Goal: Task Accomplishment & Management: Use online tool/utility

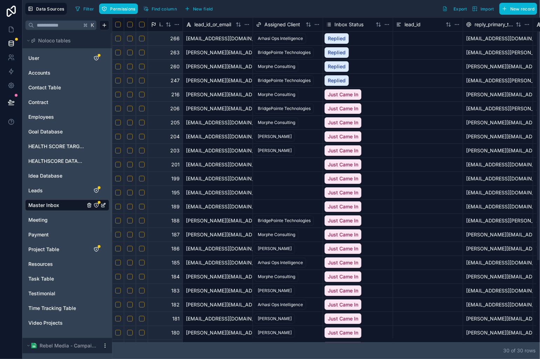
drag, startPoint x: 426, startPoint y: 344, endPoint x: -21, endPoint y: 330, distance: 447.1
click at [112, 338] on div at bounding box center [324, 339] width 424 height 3
click at [140, 54] on button "Select row" at bounding box center [142, 53] width 6 height 6
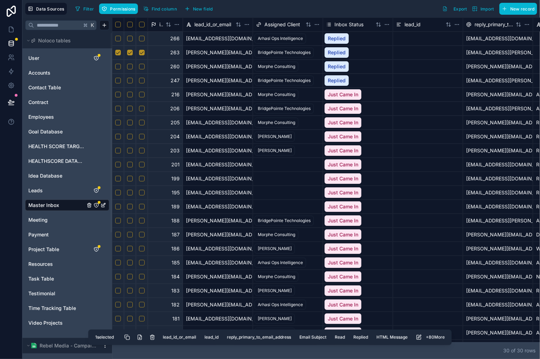
drag, startPoint x: 153, startPoint y: 336, endPoint x: 191, endPoint y: 303, distance: 50.1
click at [153, 335] on button "Delete selected rows" at bounding box center [152, 337] width 13 height 13
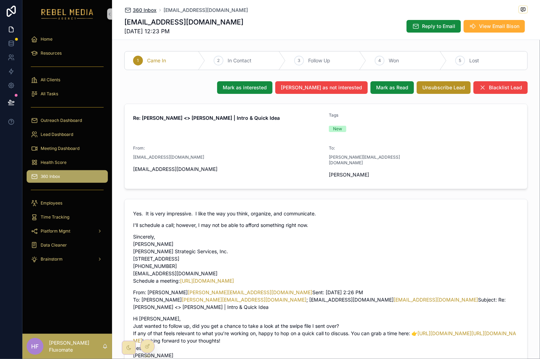
click at [146, 12] on span "360 Inbox" at bounding box center [145, 10] width 24 height 7
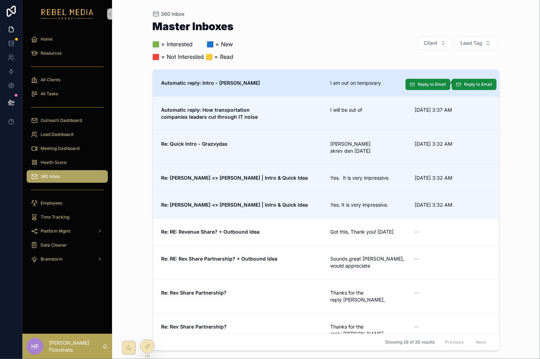
click at [348, 86] on link "Automatic reply: Intro - [PERSON_NAME] am out on temporary [DATE] 3:38 AM Reply…" at bounding box center [326, 83] width 346 height 27
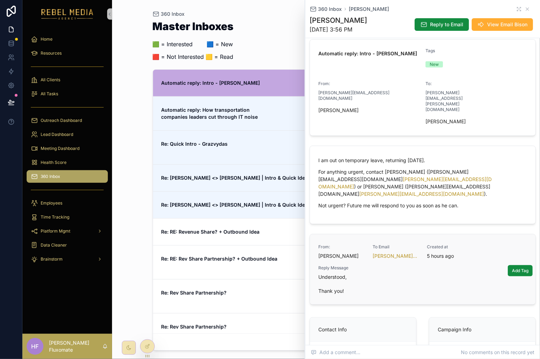
scroll to position [80, 0]
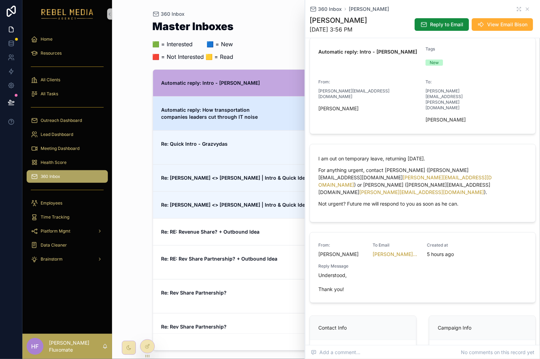
click at [260, 111] on span "Automatic reply: How transportation companies leaders cut through IT noise" at bounding box center [241, 113] width 161 height 14
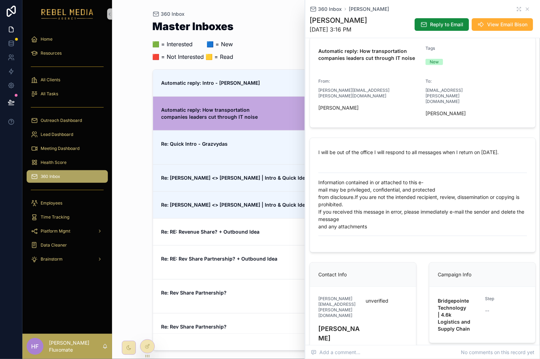
scroll to position [82, 0]
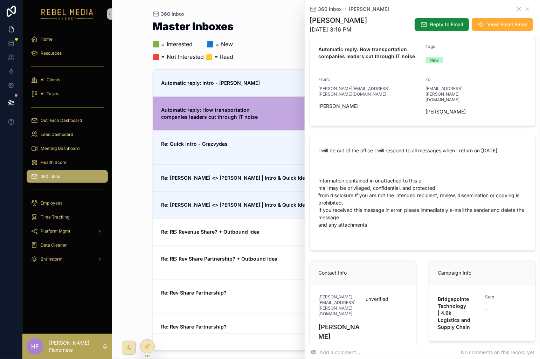
click at [155, 344] on div "Showing 26 of 26 results Previous Next" at bounding box center [326, 341] width 346 height 17
click at [152, 346] on div at bounding box center [147, 345] width 14 height 13
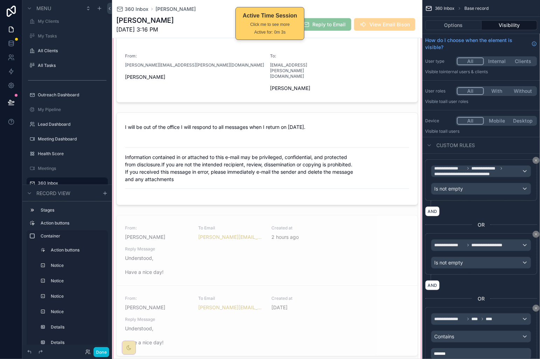
scroll to position [271, 0]
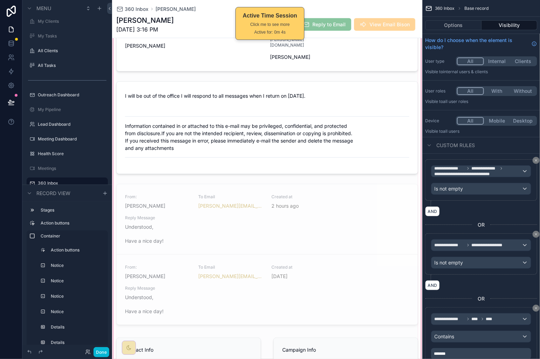
click at [351, 197] on div "scrollable content" at bounding box center [267, 127] width 310 height 597
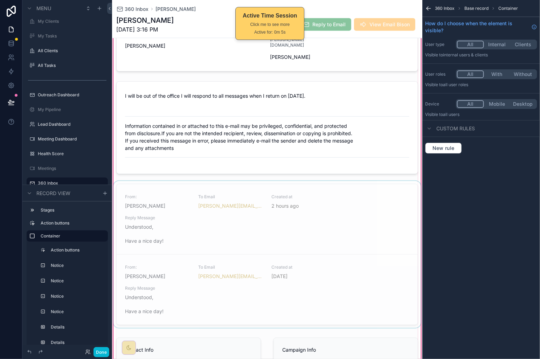
click at [350, 198] on div "scrollable content" at bounding box center [267, 255] width 310 height 149
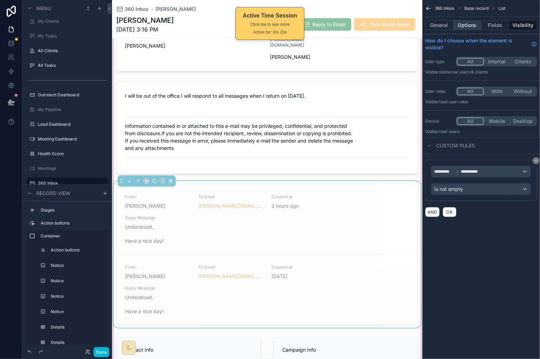
click at [466, 26] on button "Options" at bounding box center [467, 25] width 28 height 10
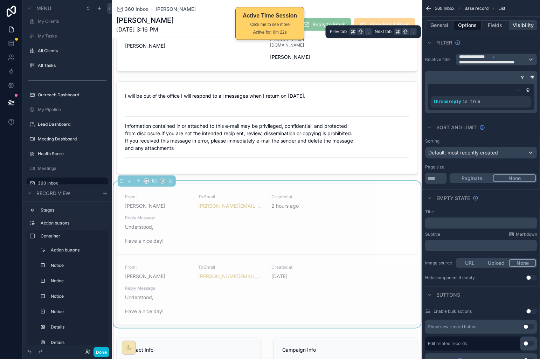
click at [520, 26] on button "Visibility" at bounding box center [523, 25] width 28 height 10
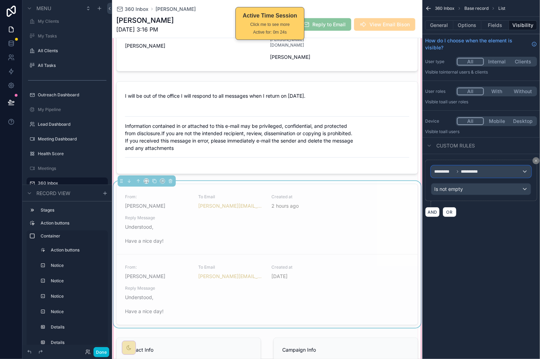
click at [500, 174] on div "**********" at bounding box center [480, 171] width 99 height 11
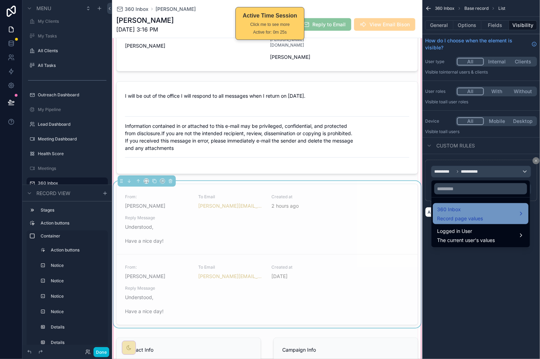
click at [465, 213] on span "360 Inbox" at bounding box center [460, 209] width 46 height 8
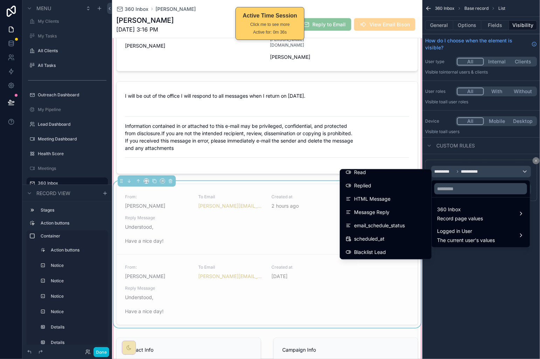
scroll to position [145, 0]
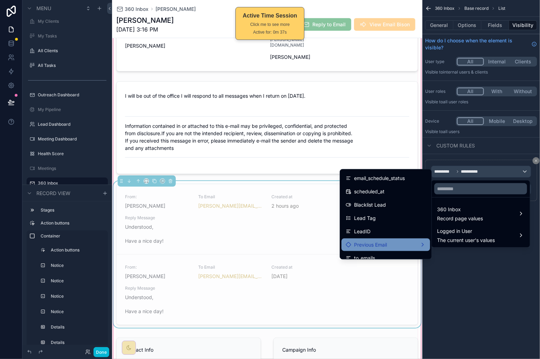
click at [404, 245] on div "Previous Email" at bounding box center [385, 244] width 80 height 8
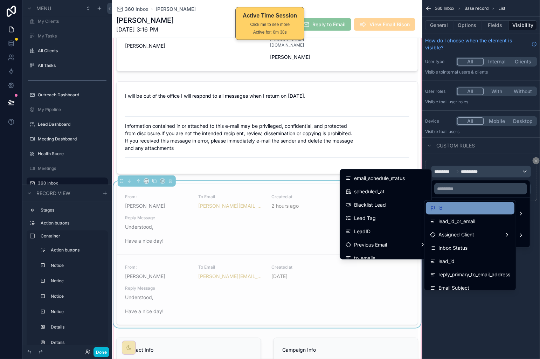
click at [457, 206] on div "id" at bounding box center [470, 208] width 80 height 8
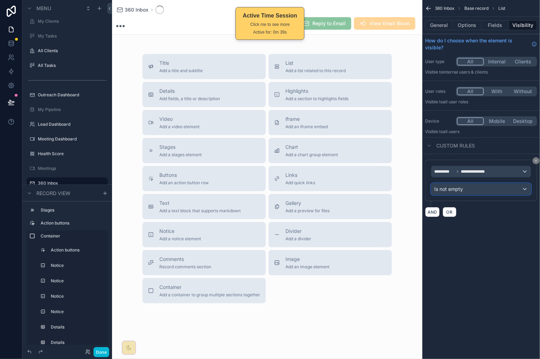
click at [481, 189] on div "Is not empty" at bounding box center [480, 188] width 99 height 11
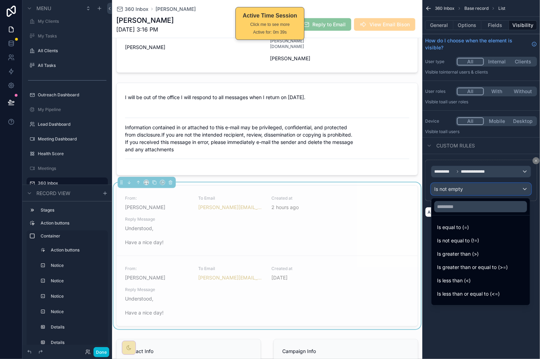
scroll to position [269, 0]
click at [483, 328] on div "scrollable content" at bounding box center [270, 179] width 540 height 359
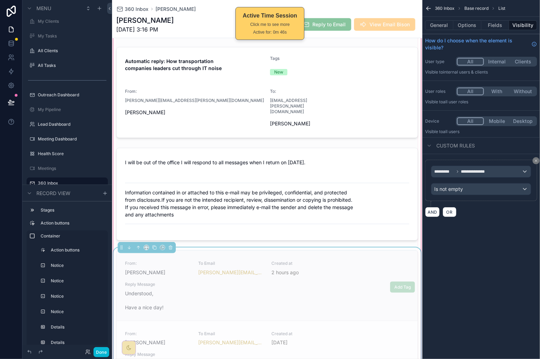
scroll to position [199, 0]
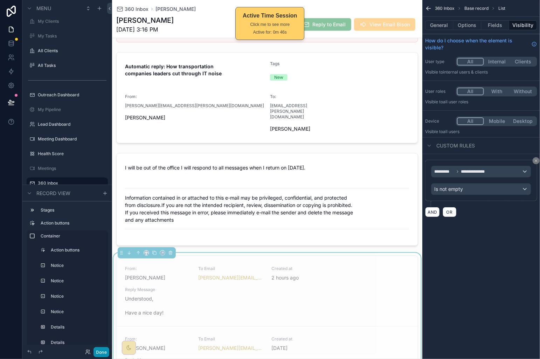
click at [106, 349] on button "Done" at bounding box center [101, 352] width 16 height 10
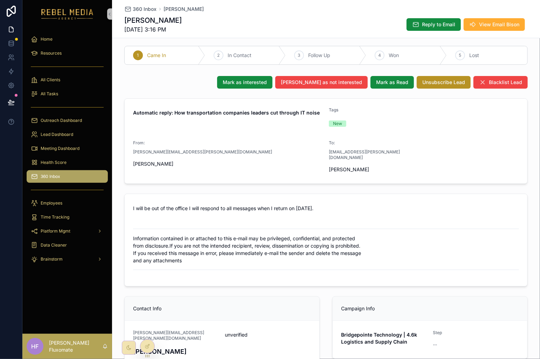
scroll to position [0, 0]
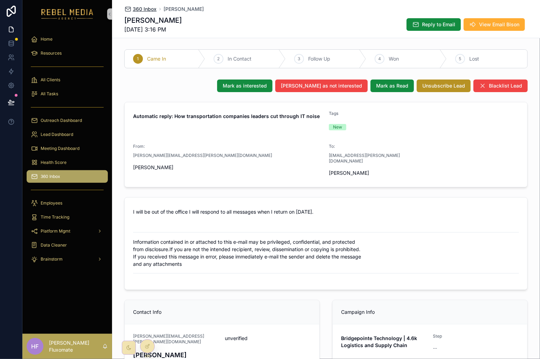
click at [148, 12] on span "360 Inbox" at bounding box center [145, 9] width 24 height 7
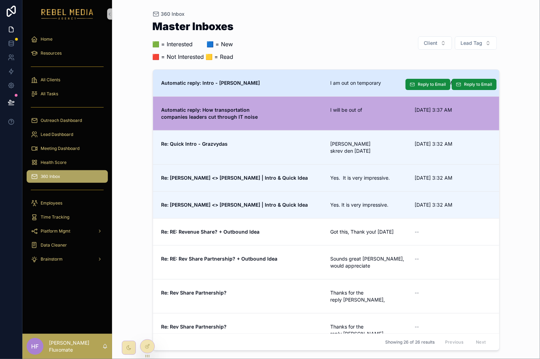
click at [335, 77] on link "Automatic reply: Intro - Brian I am out on temporary 9/25/2025 3:38 AM Reply to…" at bounding box center [326, 83] width 346 height 27
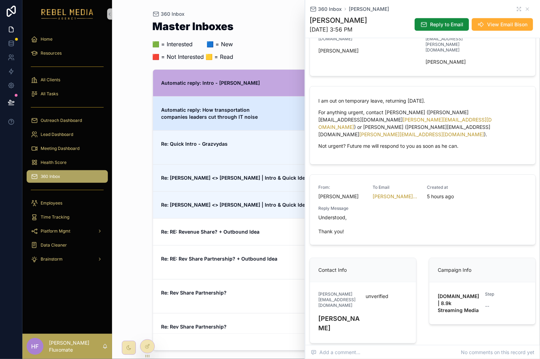
click at [265, 113] on span "Automatic reply: How transportation companies leaders cut through IT noise" at bounding box center [241, 113] width 161 height 14
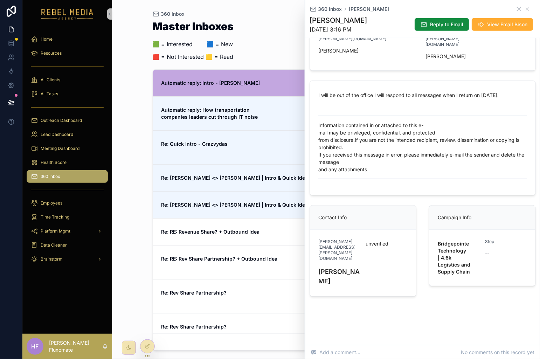
scroll to position [134, 0]
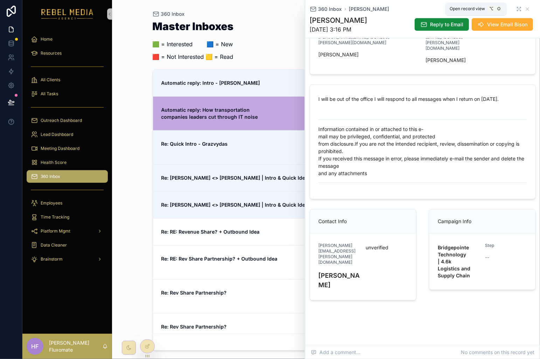
click at [516, 11] on icon "scrollable content" at bounding box center [519, 9] width 6 height 6
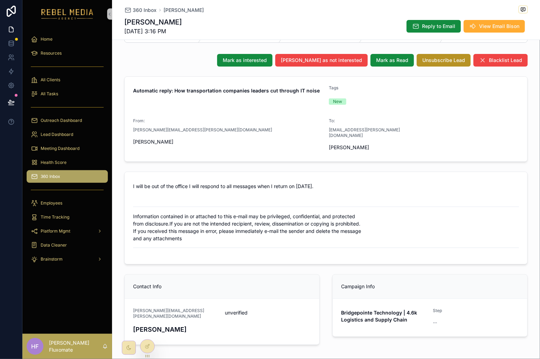
scroll to position [62, 0]
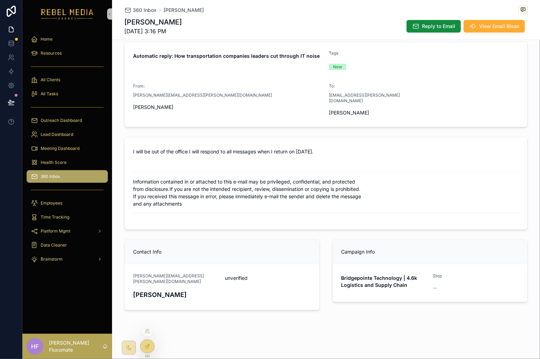
click at [150, 349] on div at bounding box center [147, 345] width 14 height 13
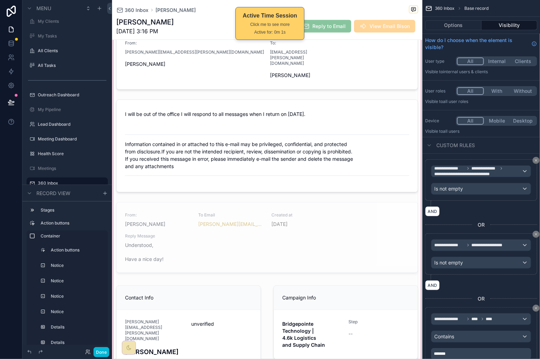
scroll to position [255, 0]
click at [266, 238] on div "scrollable content" at bounding box center [267, 110] width 310 height 527
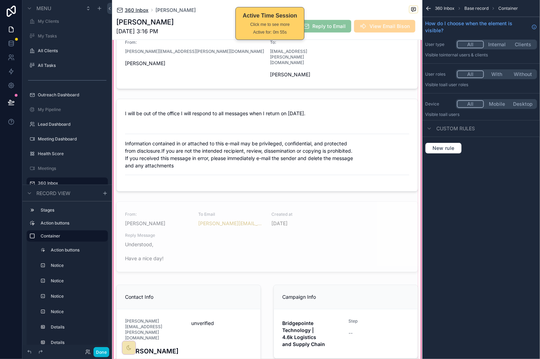
click at [139, 10] on span "360 Inbox" at bounding box center [137, 10] width 24 height 7
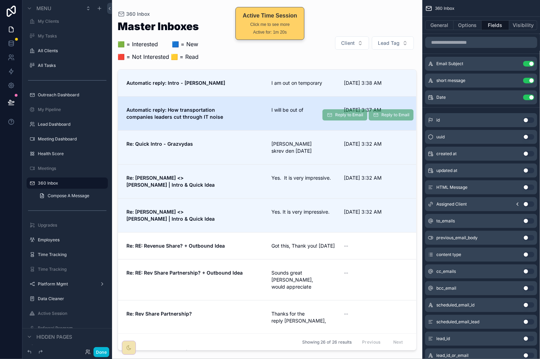
click at [265, 107] on div "Automatic reply: How transportation companies leaders cut through IT noise I wi…" at bounding box center [266, 113] width 281 height 14
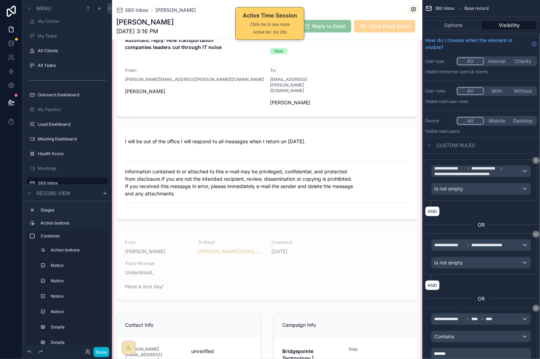
scroll to position [243, 0]
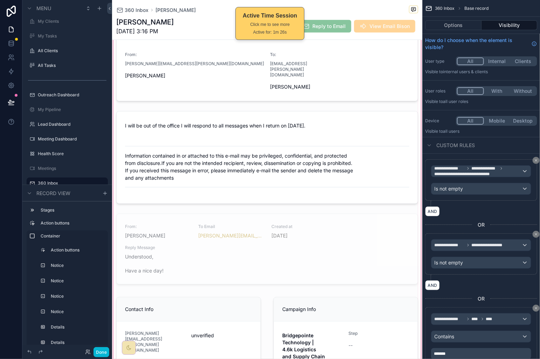
click at [234, 244] on div "scrollable content" at bounding box center [267, 122] width 310 height 527
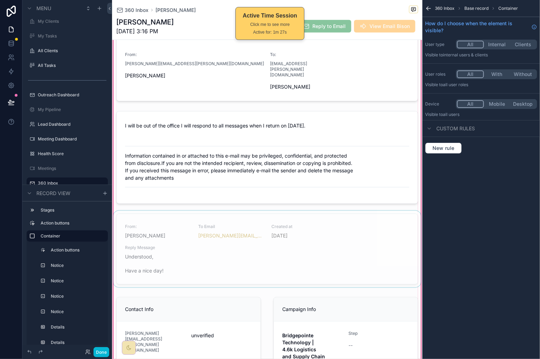
click at [240, 230] on div "scrollable content" at bounding box center [267, 250] width 310 height 79
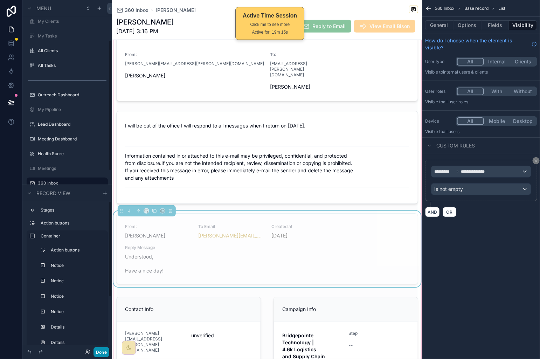
click at [107, 347] on button "Done" at bounding box center [101, 352] width 16 height 10
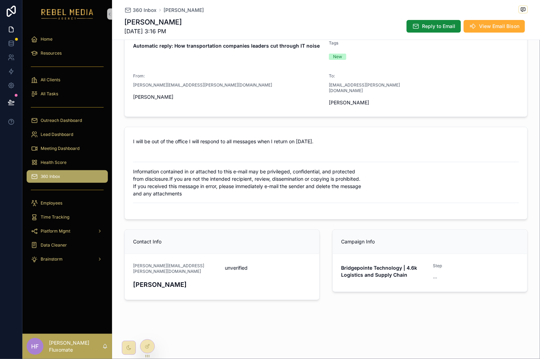
scroll to position [62, 0]
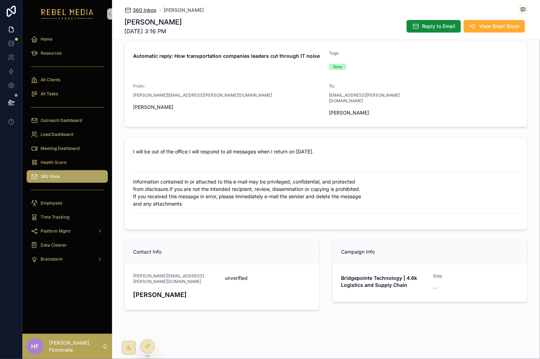
click at [133, 10] on span "360 Inbox" at bounding box center [145, 10] width 24 height 7
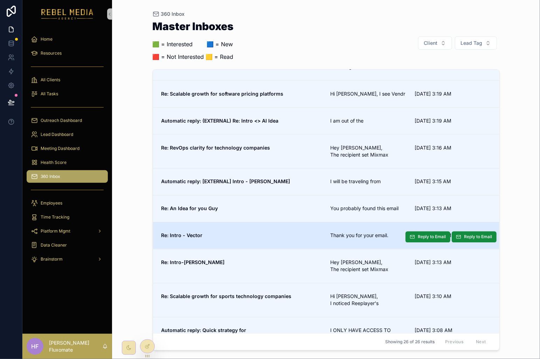
scroll to position [522, 0]
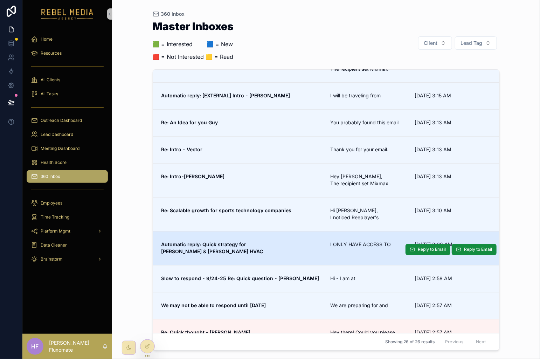
click at [338, 231] on link "Automatic reply: Quick strategy for Smith & Willis HVAC I ONLY HAVE ACCESS TO 9…" at bounding box center [326, 248] width 346 height 34
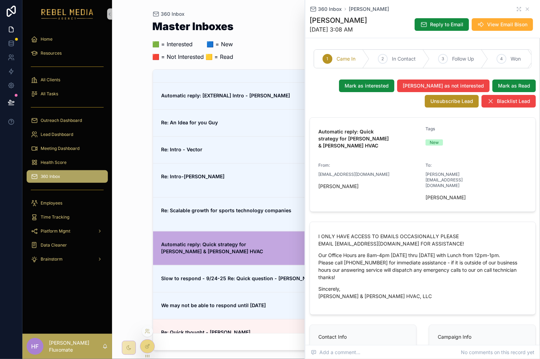
click at [147, 346] on icon at bounding box center [148, 346] width 6 height 6
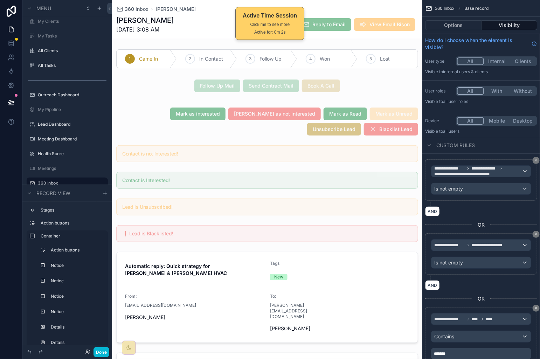
click at [108, 347] on div "Done" at bounding box center [95, 352] width 28 height 10
click at [104, 350] on button "Done" at bounding box center [101, 352] width 16 height 10
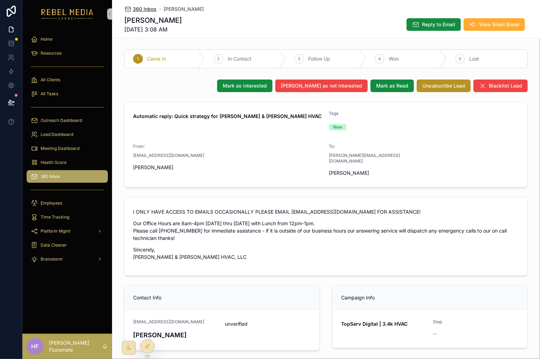
click at [145, 12] on span "360 Inbox" at bounding box center [145, 9] width 24 height 7
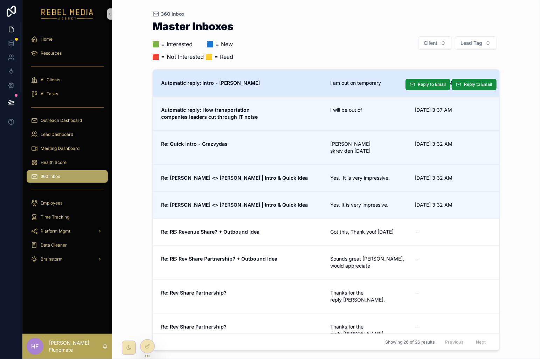
click at [288, 81] on span "Automatic reply: Intro - [PERSON_NAME]" at bounding box center [241, 82] width 161 height 7
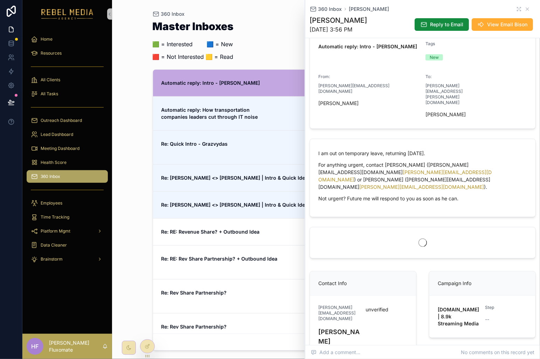
scroll to position [111, 0]
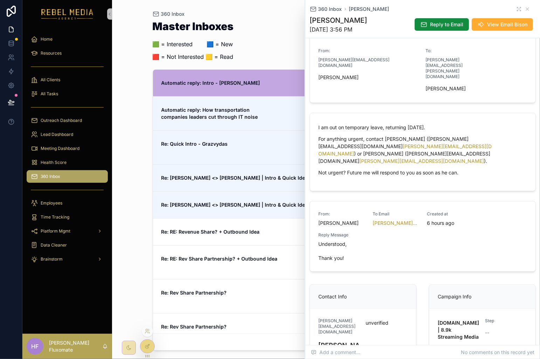
click at [152, 347] on div at bounding box center [147, 345] width 14 height 13
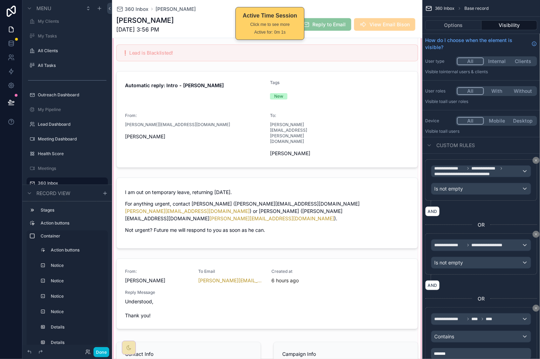
scroll to position [165, 0]
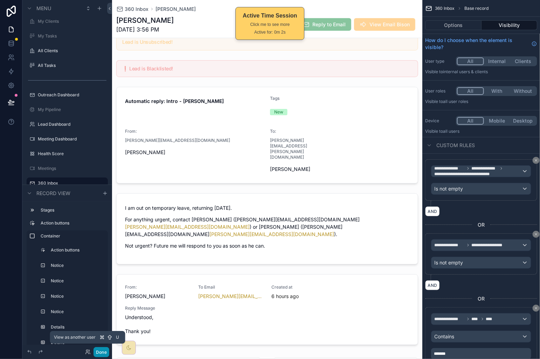
click at [97, 351] on button "Done" at bounding box center [101, 352] width 16 height 10
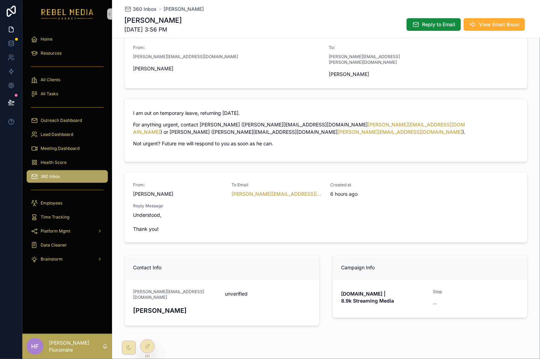
scroll to position [89, 0]
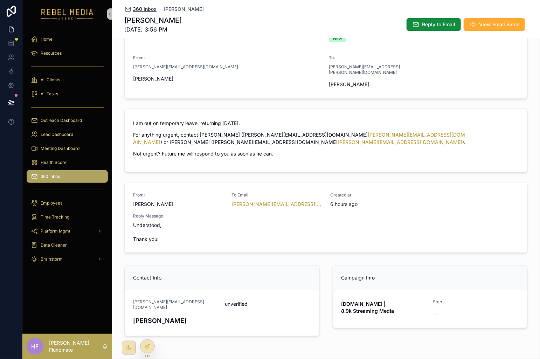
click at [144, 10] on span "360 Inbox" at bounding box center [145, 9] width 24 height 7
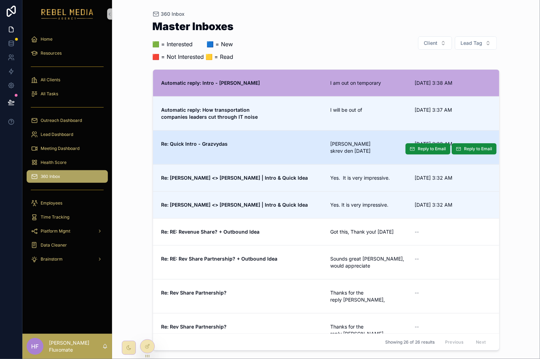
click at [297, 140] on span "Re: Quick Intro - Grazvydas" at bounding box center [241, 143] width 161 height 7
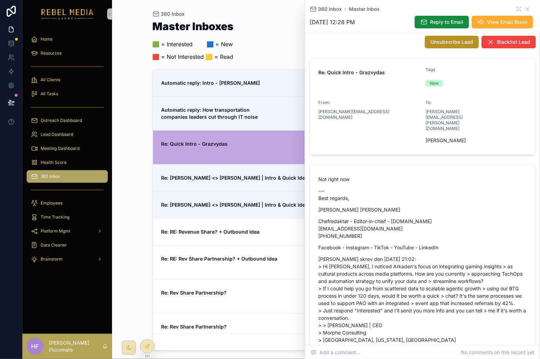
scroll to position [177, 0]
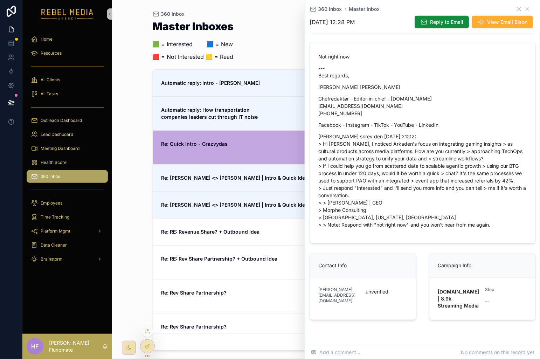
click at [154, 350] on div at bounding box center [147, 349] width 15 height 20
click at [148, 346] on icon at bounding box center [148, 346] width 6 height 6
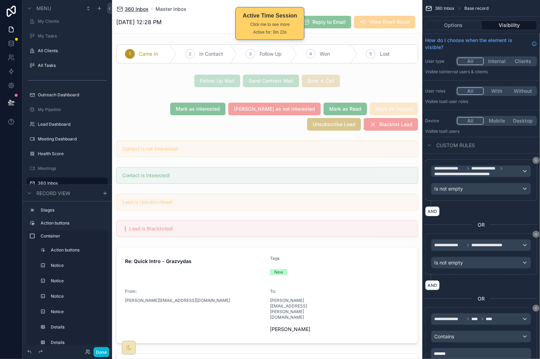
click at [135, 7] on span "360 Inbox" at bounding box center [137, 9] width 24 height 7
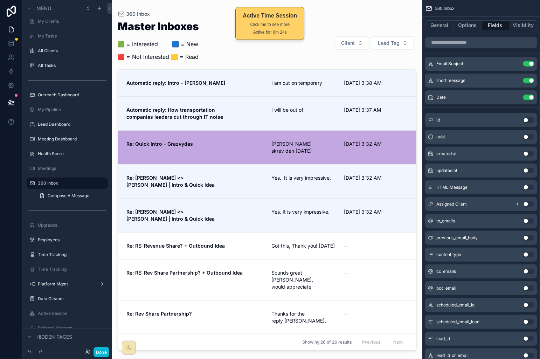
click at [226, 54] on div "Master Inboxes 🟩 = Interested ‎ ‎ ‎ ‎ ‎ ‎‎ ‎ 🟦 = New 🟥 = Not Interested 🟨 = Rea…" at bounding box center [267, 43] width 299 height 44
click at [102, 348] on button "Done" at bounding box center [101, 352] width 16 height 10
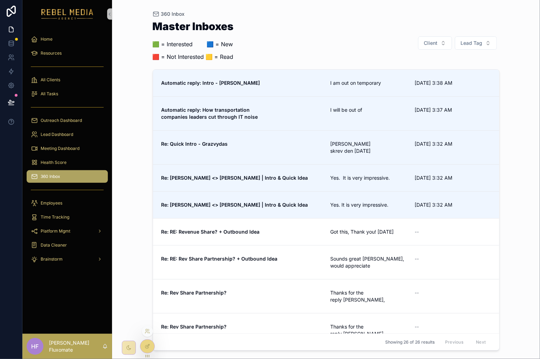
click at [145, 346] on icon at bounding box center [146, 346] width 3 height 3
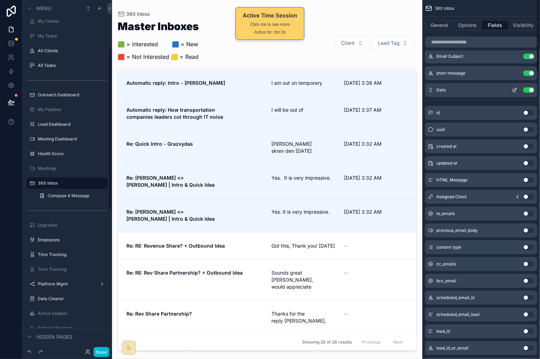
scroll to position [17, 0]
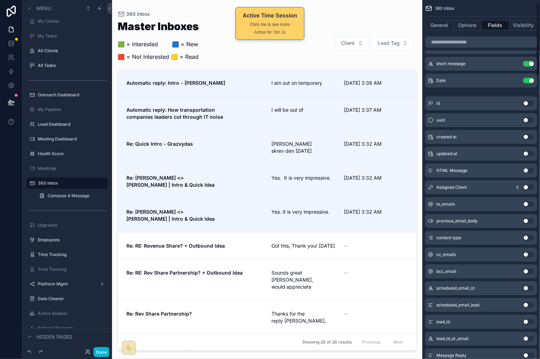
click at [322, 57] on div "scrollable content" at bounding box center [267, 175] width 310 height 350
click at [443, 26] on button "General" at bounding box center [439, 25] width 28 height 10
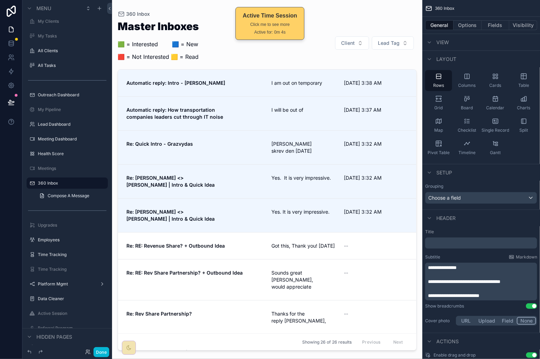
scroll to position [188, 0]
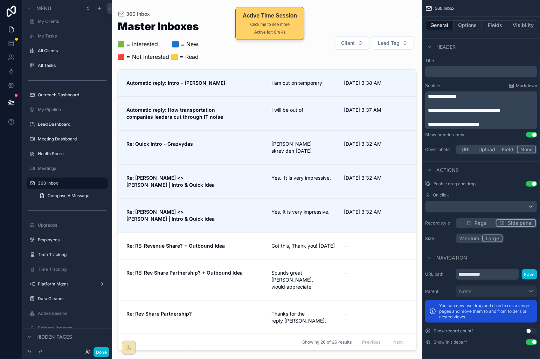
click at [324, 59] on div "Master Inboxes 🟩 = Interested ‎ ‎ ‎ ‎ ‎ ‎‎ ‎ 🟦 = New 🟥 = Not Interested 🟨 = Rea…" at bounding box center [267, 43] width 299 height 44
click at [471, 26] on button "Options" at bounding box center [467, 25] width 28 height 10
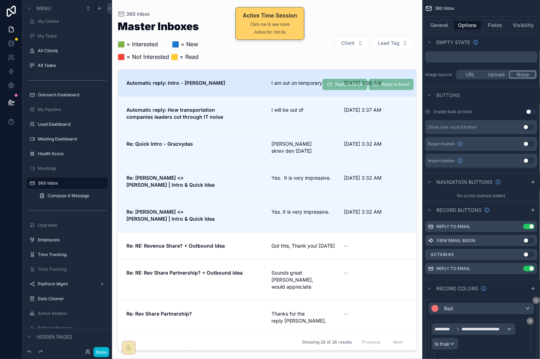
click at [249, 81] on span "Automatic reply: Intro - [PERSON_NAME]" at bounding box center [194, 82] width 136 height 7
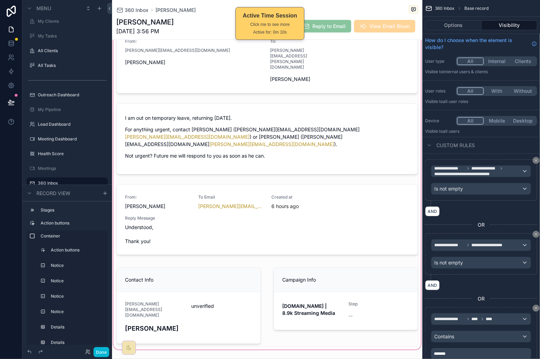
scroll to position [85, 0]
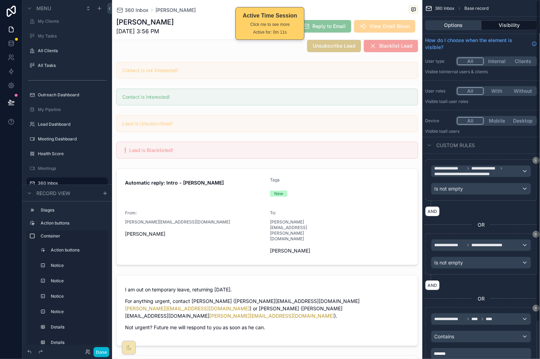
click at [473, 24] on button "Options" at bounding box center [453, 25] width 56 height 10
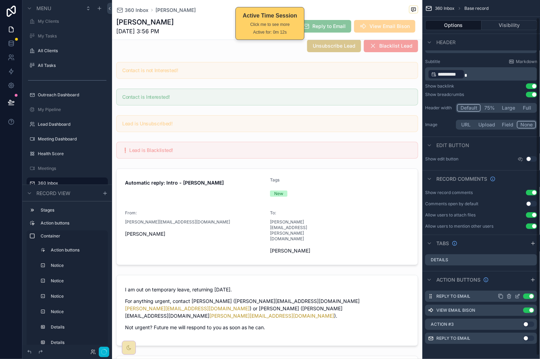
scroll to position [22, 0]
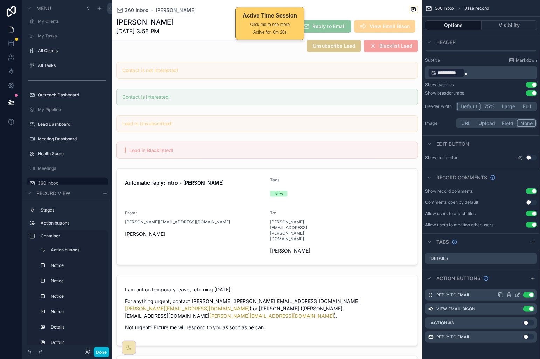
click at [518, 294] on icon "scrollable content" at bounding box center [517, 294] width 3 height 3
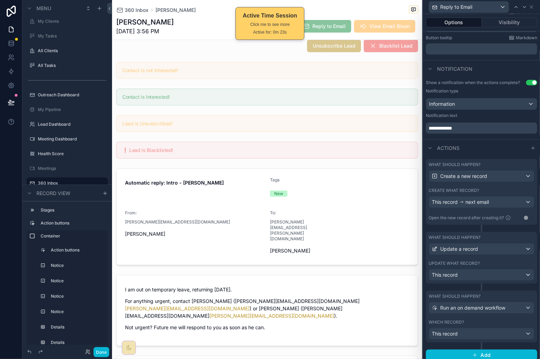
scroll to position [163, 0]
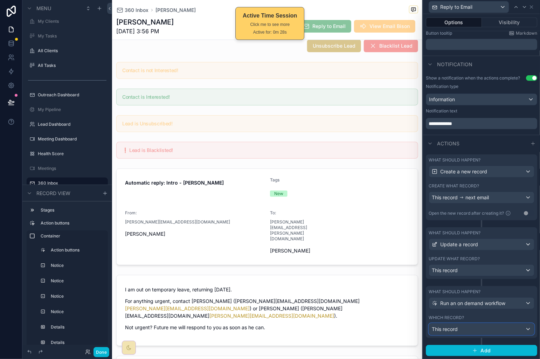
click at [506, 330] on div "This record" at bounding box center [481, 328] width 105 height 11
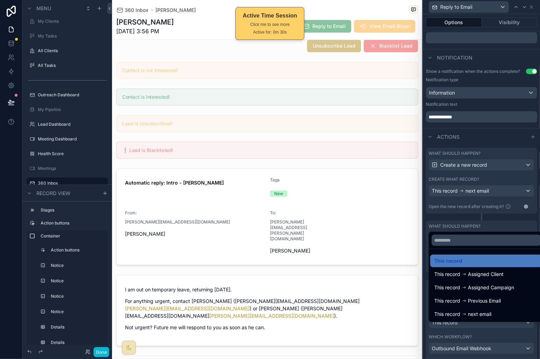
click at [508, 340] on div at bounding box center [481, 179] width 117 height 359
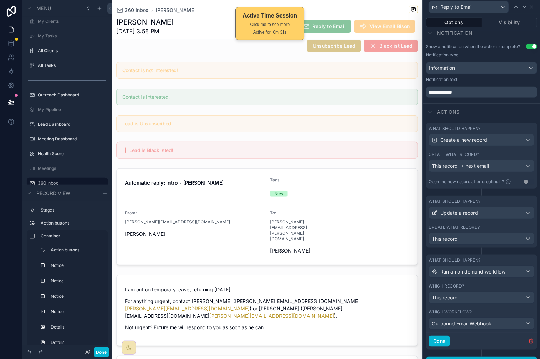
scroll to position [207, 0]
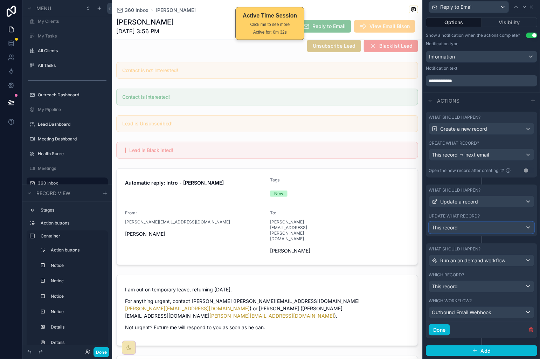
click at [496, 226] on div "This record" at bounding box center [481, 227] width 105 height 11
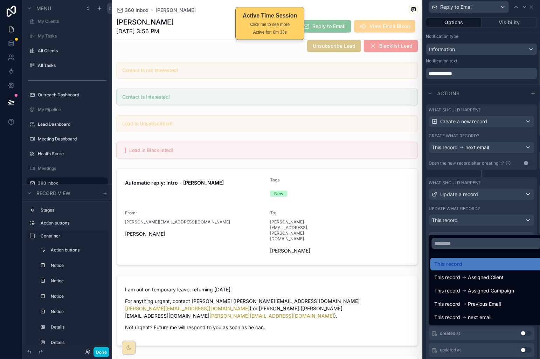
drag, startPoint x: 495, startPoint y: 262, endPoint x: 498, endPoint y: 252, distance: 10.5
click at [495, 262] on div "This record" at bounding box center [486, 264] width 104 height 8
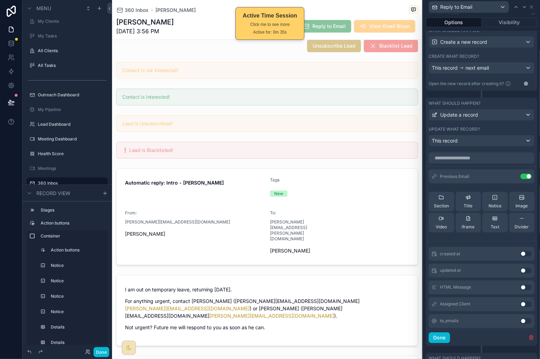
scroll to position [289, 0]
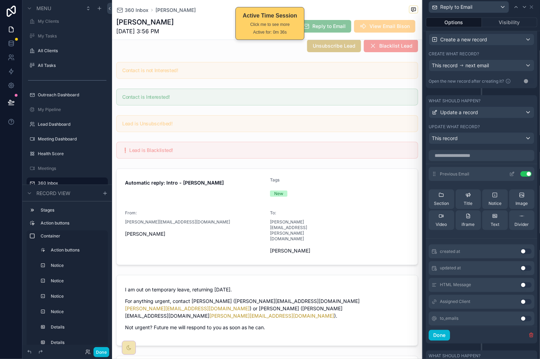
click at [511, 175] on icon at bounding box center [512, 173] width 3 height 3
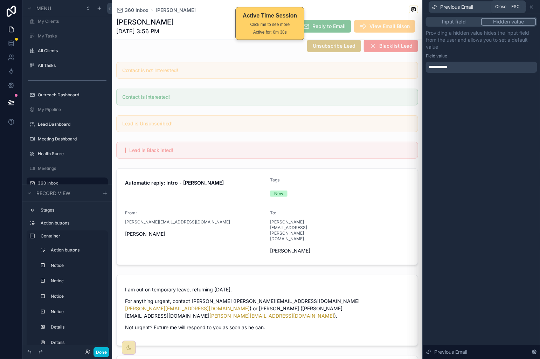
click at [531, 7] on icon at bounding box center [531, 7] width 3 height 3
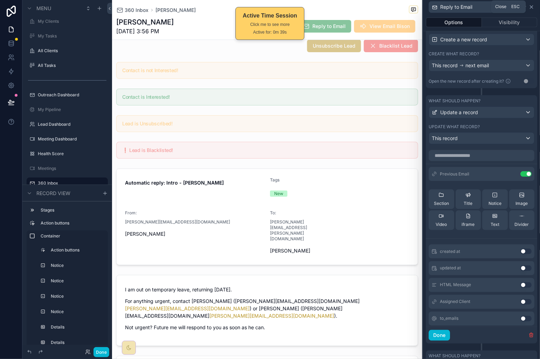
click at [530, 6] on icon at bounding box center [531, 7] width 3 height 3
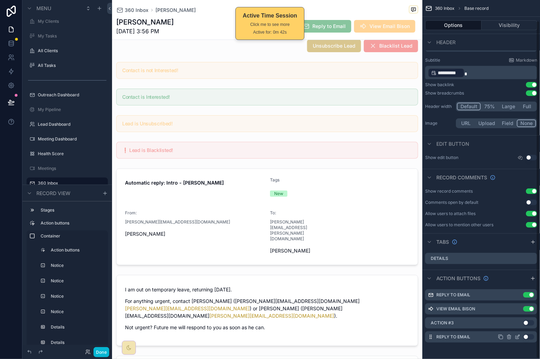
click at [509, 337] on icon "scrollable content" at bounding box center [509, 337] width 6 height 6
click at [522, 325] on icon at bounding box center [520, 326] width 6 height 6
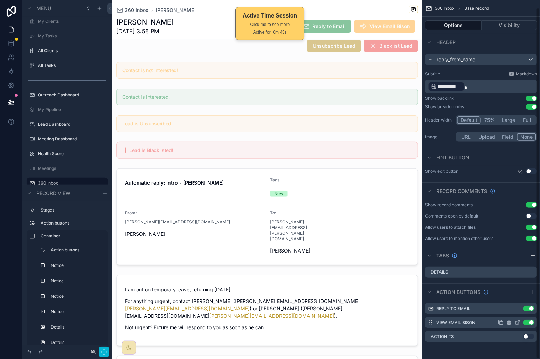
scroll to position [8, 0]
click at [508, 335] on icon "scrollable content" at bounding box center [508, 335] width 1 height 1
click at [520, 325] on icon at bounding box center [520, 326] width 6 height 6
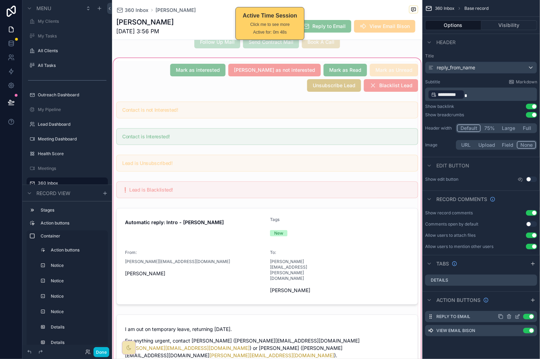
scroll to position [219, 0]
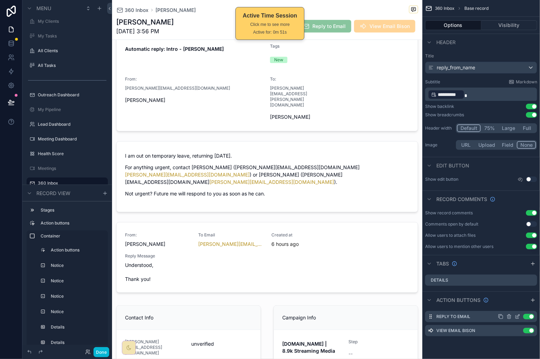
click at [519, 317] on icon "scrollable content" at bounding box center [517, 317] width 6 height 6
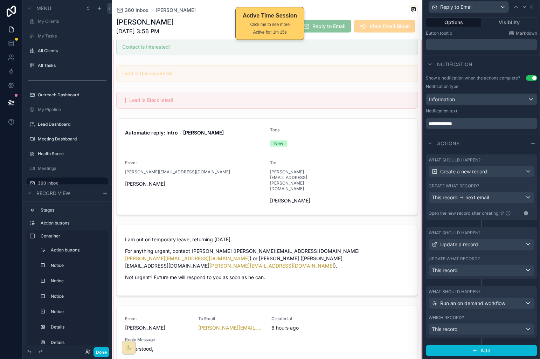
scroll to position [148, 0]
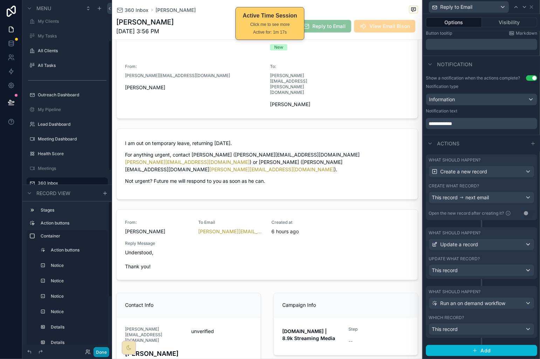
click at [105, 349] on button "Done" at bounding box center [101, 352] width 16 height 10
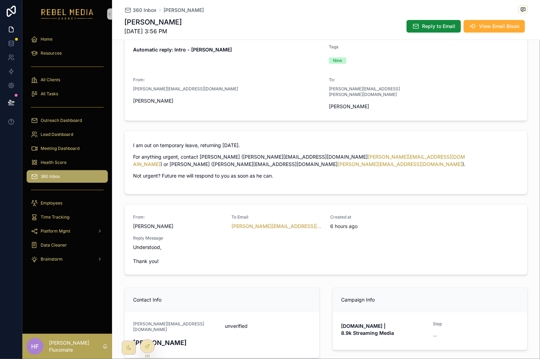
scroll to position [0, 0]
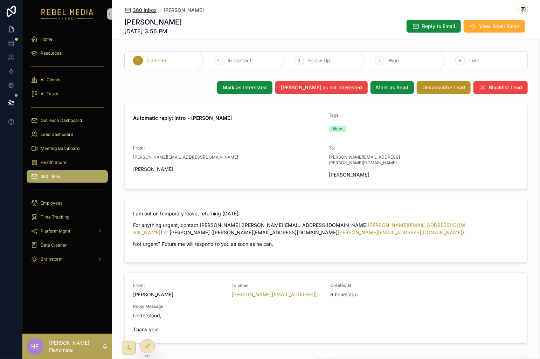
click at [148, 11] on span "360 Inbox" at bounding box center [145, 10] width 24 height 7
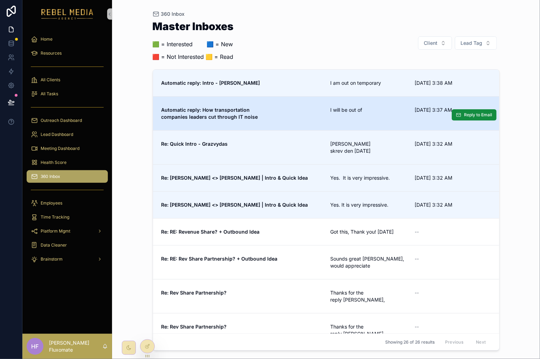
click at [310, 120] on span "Automatic reply: How transportation companies leaders cut through IT noise" at bounding box center [241, 113] width 161 height 14
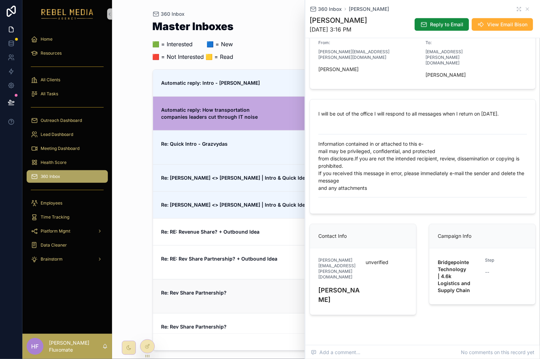
scroll to position [134, 0]
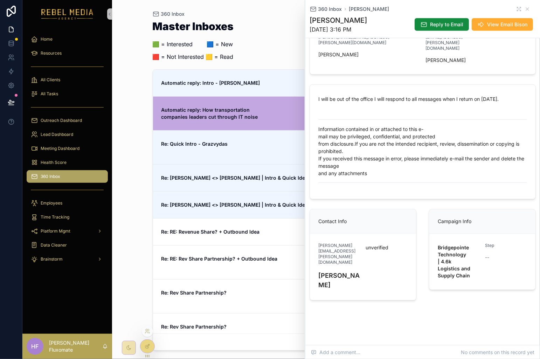
click at [144, 345] on div at bounding box center [147, 345] width 14 height 13
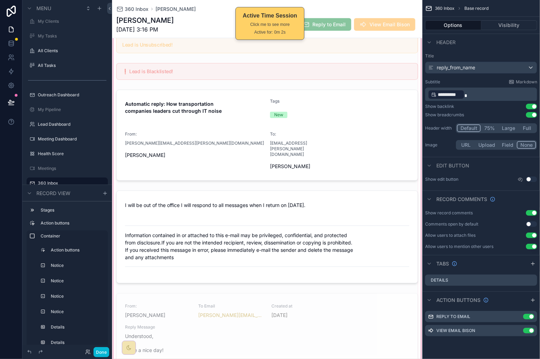
scroll to position [163, 0]
click at [326, 286] on div "scrollable content" at bounding box center [267, 200] width 310 height 527
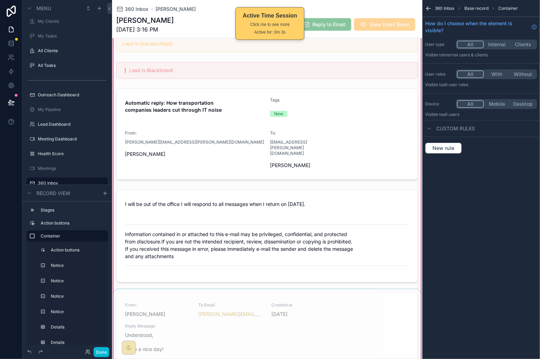
click at [354, 310] on div "scrollable content" at bounding box center [267, 328] width 310 height 79
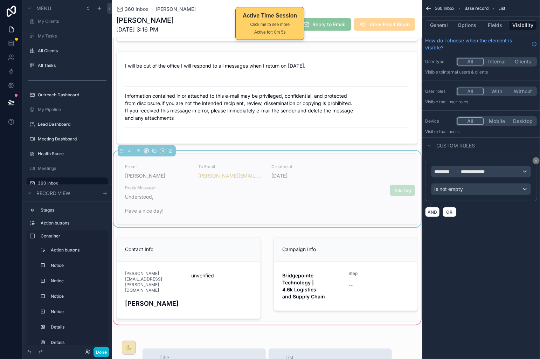
click at [345, 185] on span "Reply Message" at bounding box center [267, 188] width 284 height 6
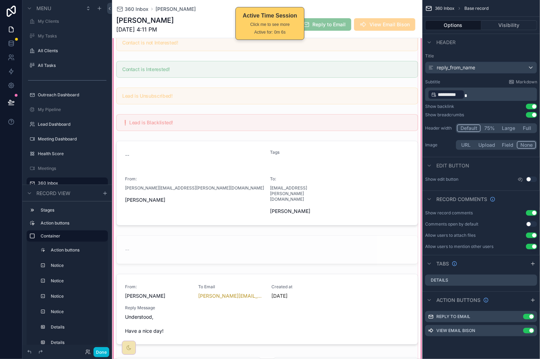
scroll to position [301, 0]
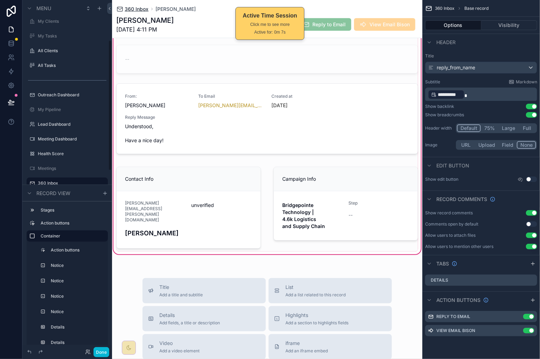
click at [140, 9] on span "360 Inbox" at bounding box center [137, 9] width 24 height 7
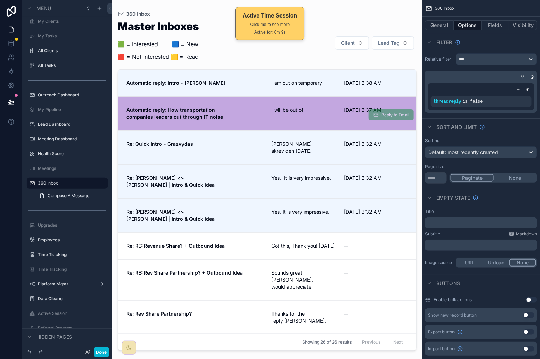
click at [297, 118] on div "I will be out of" at bounding box center [303, 113] width 64 height 14
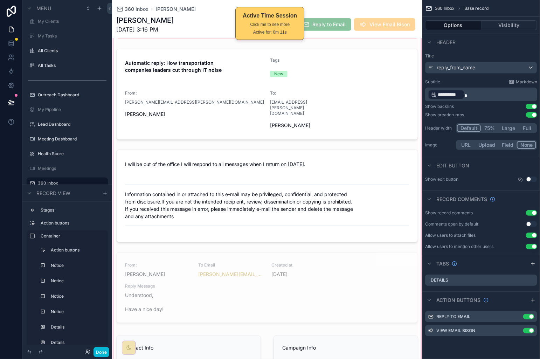
scroll to position [237, 0]
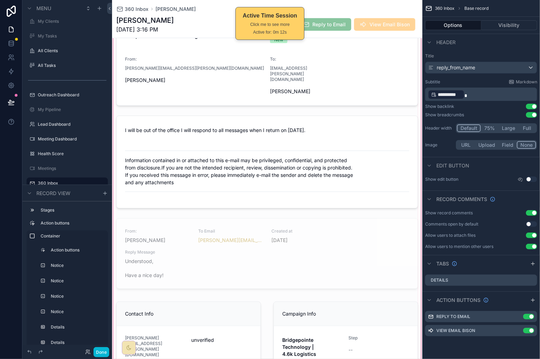
click at [307, 235] on div "scrollable content" at bounding box center [267, 127] width 310 height 527
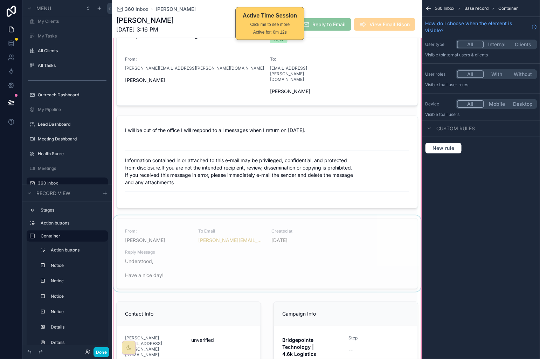
click at [353, 234] on div "scrollable content" at bounding box center [267, 254] width 310 height 79
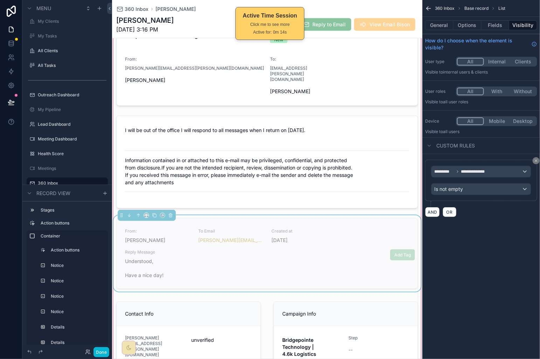
click at [330, 237] on div "[DATE]" at bounding box center [303, 240] width 65 height 7
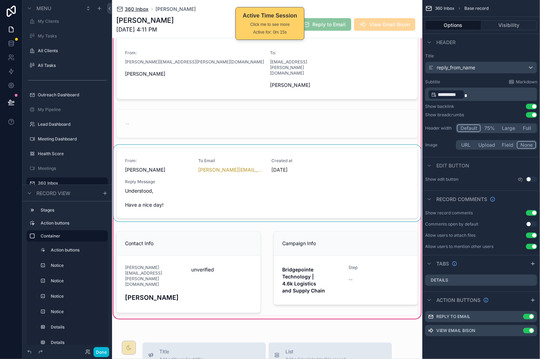
click at [126, 7] on span "360 Inbox" at bounding box center [137, 9] width 24 height 7
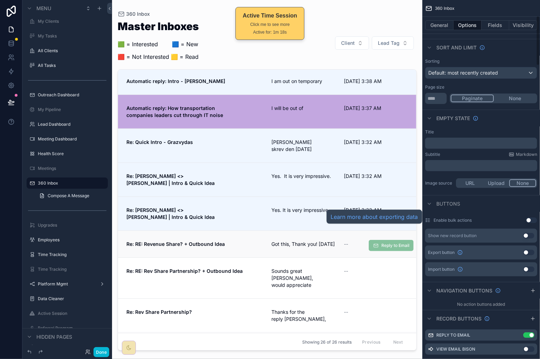
scroll to position [203, 0]
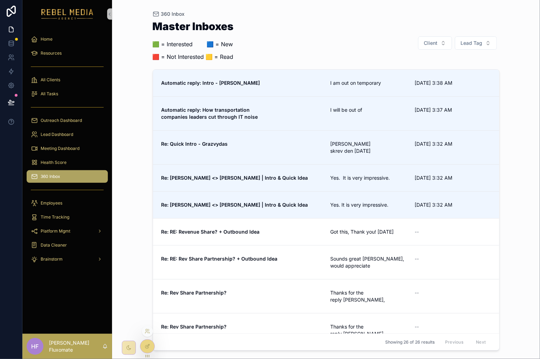
click at [148, 346] on icon at bounding box center [148, 345] width 3 height 3
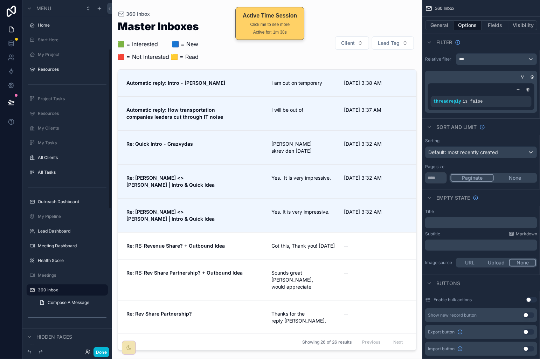
scroll to position [107, 0]
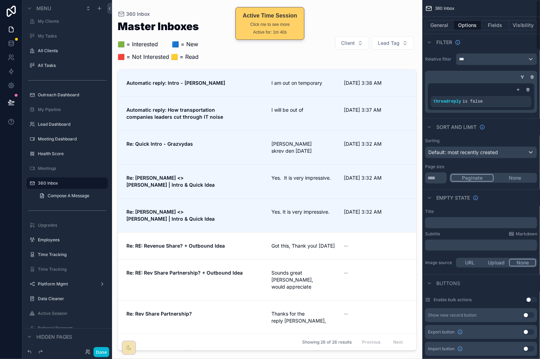
click at [326, 82] on div "scrollable content" at bounding box center [267, 175] width 310 height 350
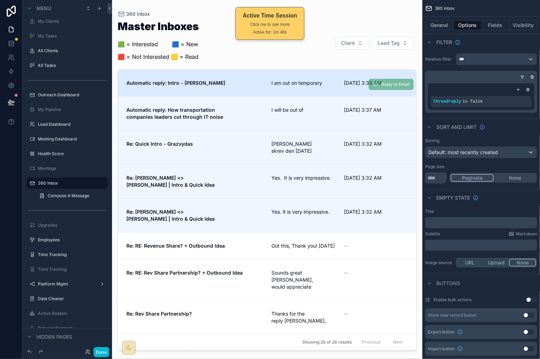
click at [197, 80] on span "Automatic reply: Intro - [PERSON_NAME]" at bounding box center [194, 82] width 136 height 7
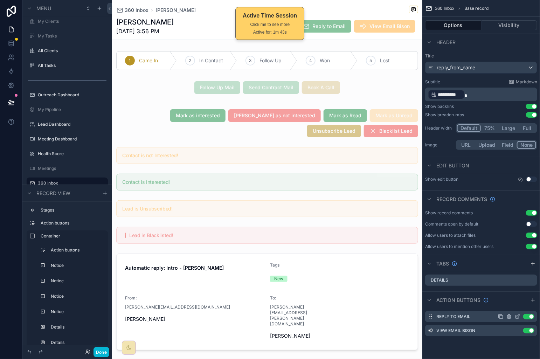
click at [517, 316] on icon "scrollable content" at bounding box center [517, 317] width 6 height 6
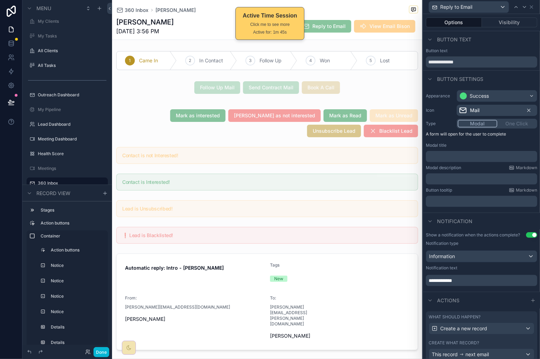
scroll to position [16, 0]
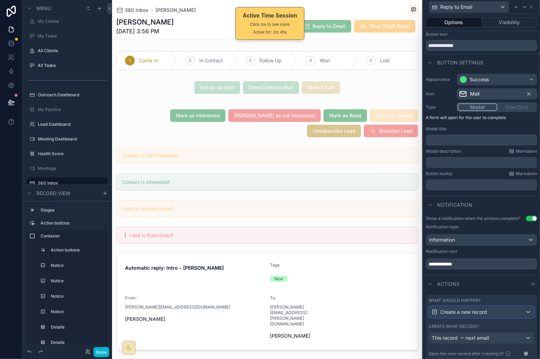
click at [508, 317] on div "Create a new record" at bounding box center [481, 311] width 105 height 11
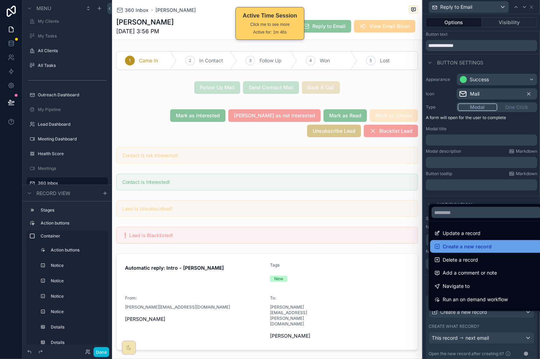
click at [484, 248] on span "Create a new record" at bounding box center [467, 246] width 49 height 8
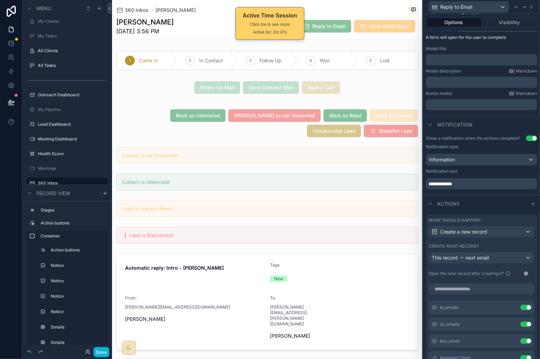
scroll to position [127, 0]
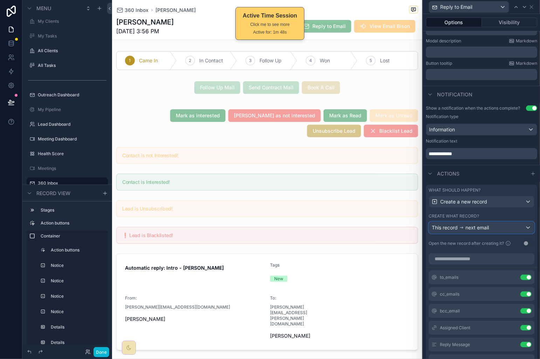
click at [506, 233] on div "This record next email" at bounding box center [481, 227] width 105 height 11
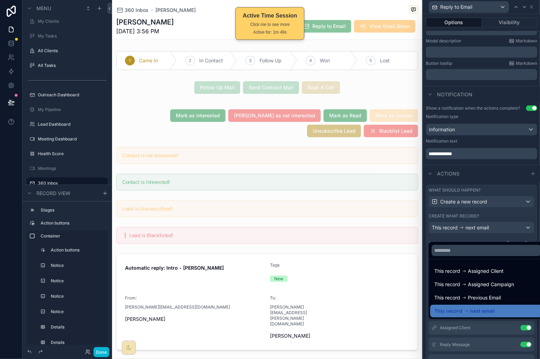
click at [505, 295] on div "This record Previous Email" at bounding box center [486, 297] width 104 height 8
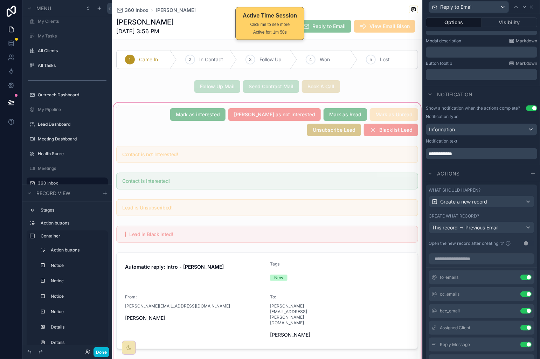
scroll to position [2, 0]
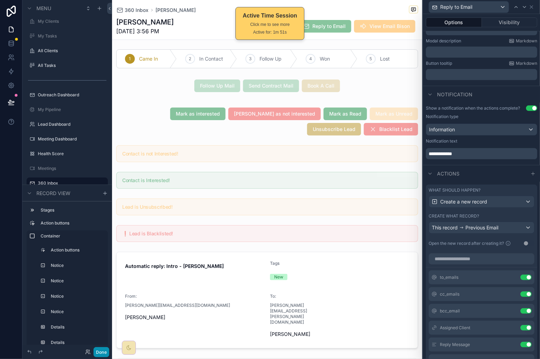
click at [100, 350] on button "Done" at bounding box center [101, 352] width 16 height 10
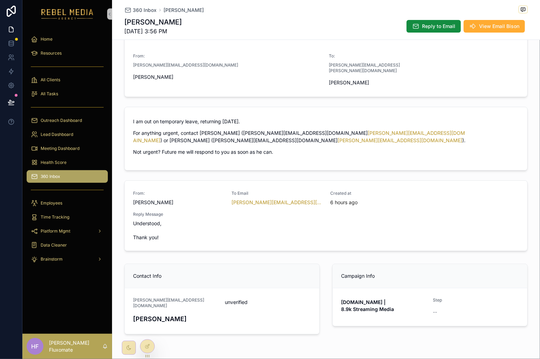
scroll to position [84, 0]
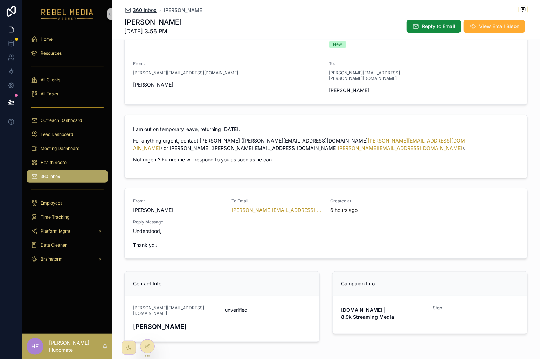
click at [142, 8] on span "360 Inbox" at bounding box center [145, 10] width 24 height 7
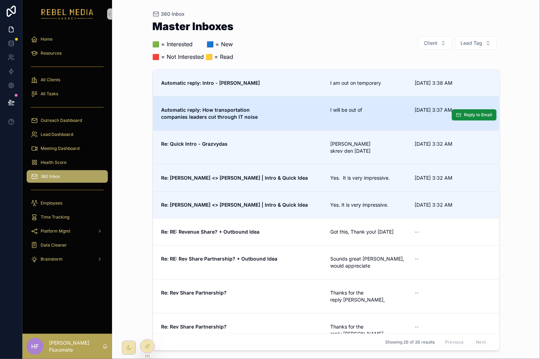
click at [309, 115] on span "Automatic reply: How transportation companies leaders cut through IT noise" at bounding box center [241, 113] width 161 height 14
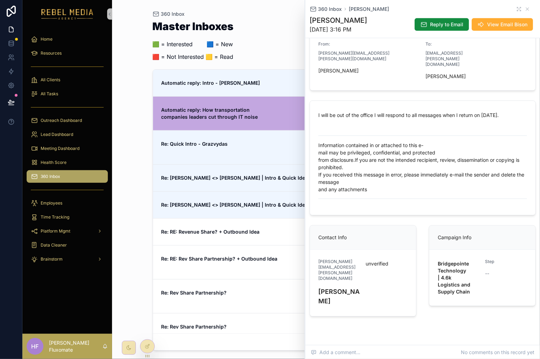
scroll to position [134, 0]
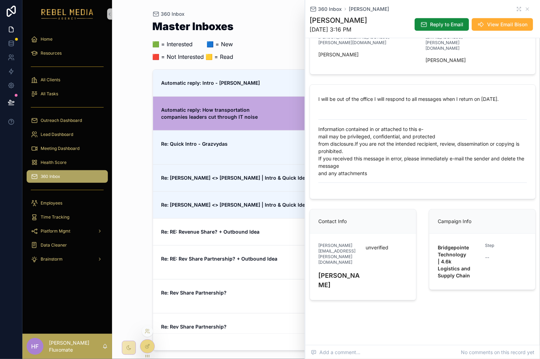
click at [144, 349] on div at bounding box center [147, 345] width 14 height 13
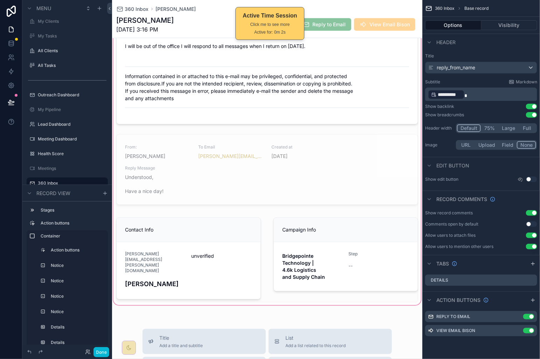
scroll to position [304, 0]
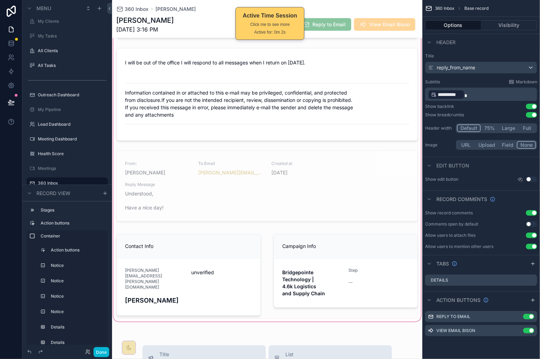
click at [307, 183] on div "scrollable content" at bounding box center [267, 59] width 310 height 527
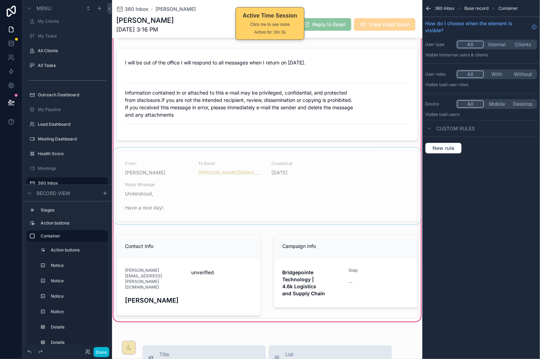
click at [394, 151] on div "scrollable content" at bounding box center [267, 187] width 310 height 79
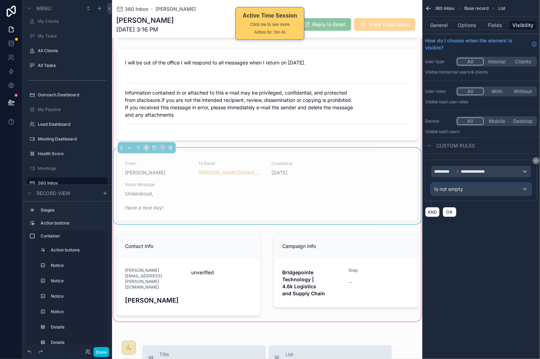
click at [485, 190] on div "Is not empty" at bounding box center [480, 188] width 99 height 11
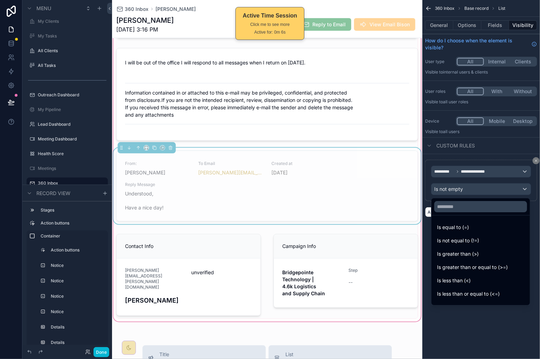
click at [499, 173] on div "scrollable content" at bounding box center [270, 179] width 540 height 359
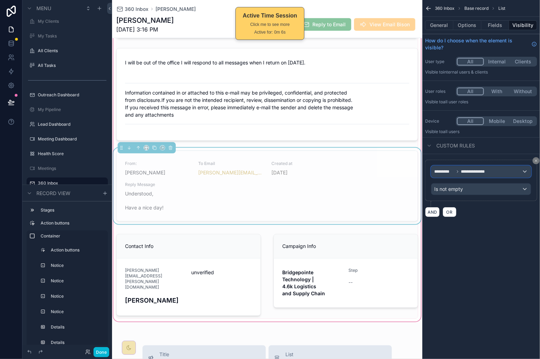
click at [499, 173] on div "**********" at bounding box center [480, 171] width 99 height 11
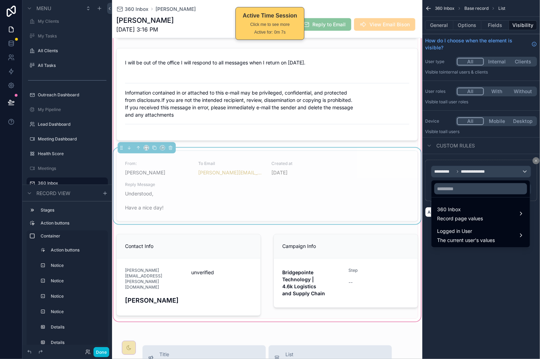
click at [499, 271] on div "scrollable content" at bounding box center [270, 179] width 540 height 359
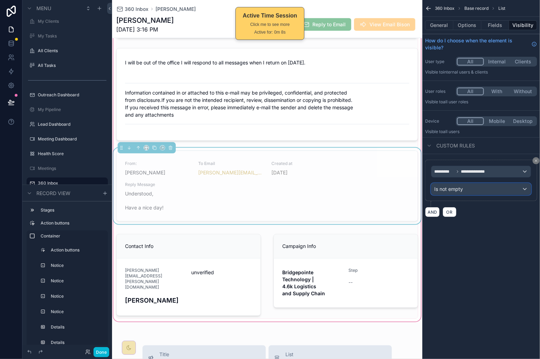
click at [499, 191] on div "Is not empty" at bounding box center [480, 188] width 99 height 11
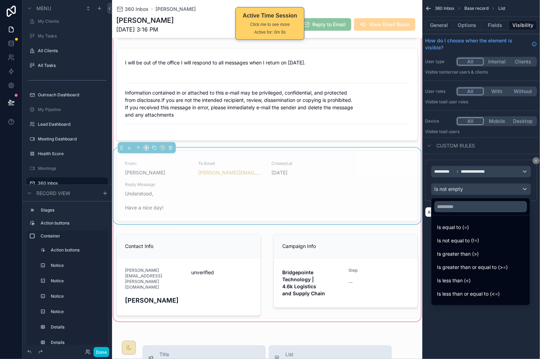
click at [501, 174] on div "scrollable content" at bounding box center [270, 179] width 540 height 359
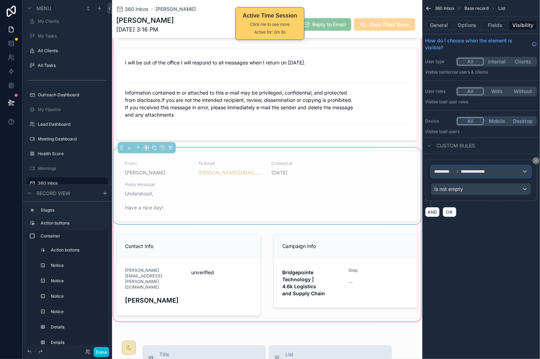
click at [501, 174] on div "**********" at bounding box center [480, 171] width 99 height 11
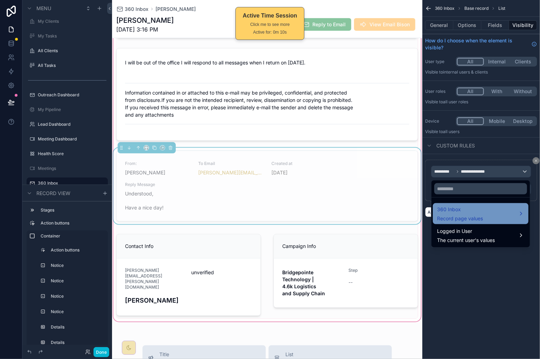
click at [502, 205] on div "360 Inbox Record page values" at bounding box center [480, 213] width 87 height 17
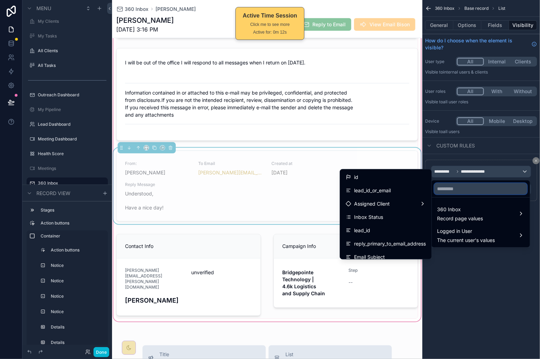
click at [456, 187] on input "text" at bounding box center [480, 188] width 93 height 11
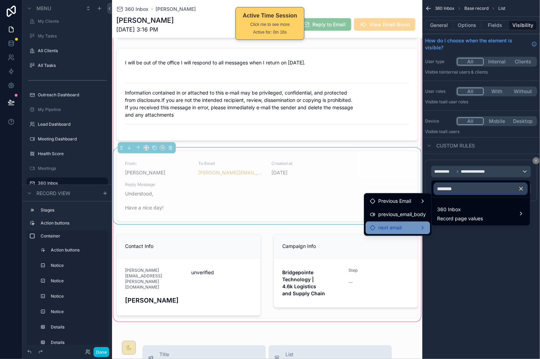
type input "********"
click at [408, 229] on div "next email" at bounding box center [398, 228] width 56 height 8
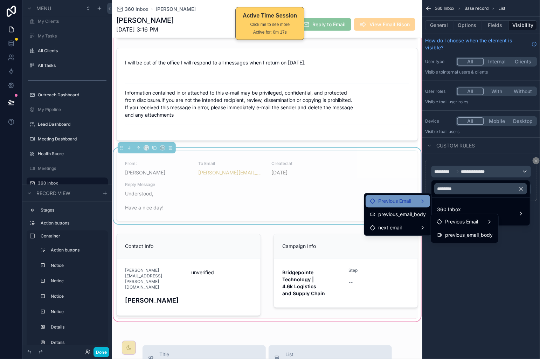
click at [413, 203] on div "Previous Email" at bounding box center [398, 201] width 56 height 8
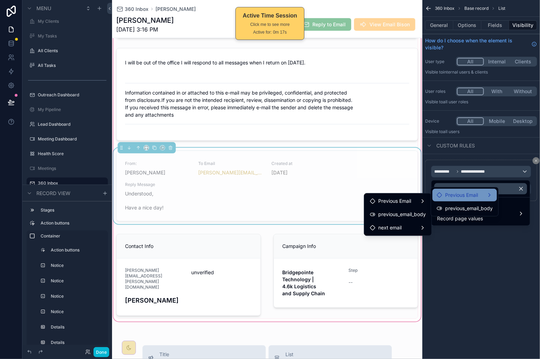
click at [449, 195] on span "Previous Email" at bounding box center [461, 195] width 33 height 8
click at [466, 242] on div "scrollable content" at bounding box center [270, 179] width 540 height 359
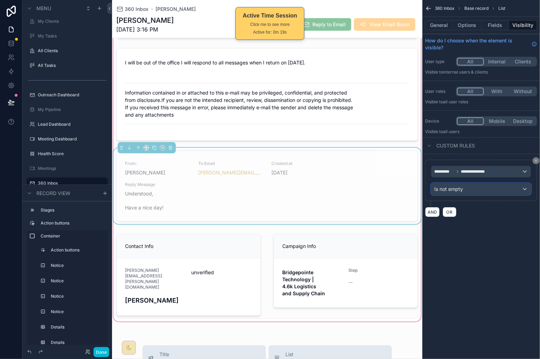
click at [476, 191] on div "Is not empty" at bounding box center [480, 188] width 99 height 11
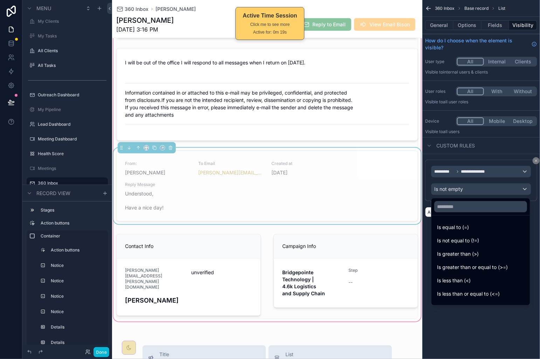
click at [498, 168] on div "scrollable content" at bounding box center [270, 179] width 540 height 359
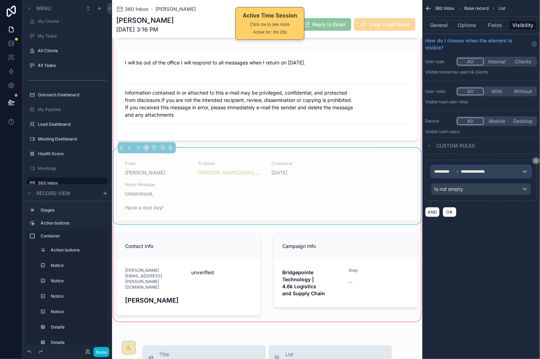
click at [491, 172] on div "**********" at bounding box center [480, 171] width 99 height 11
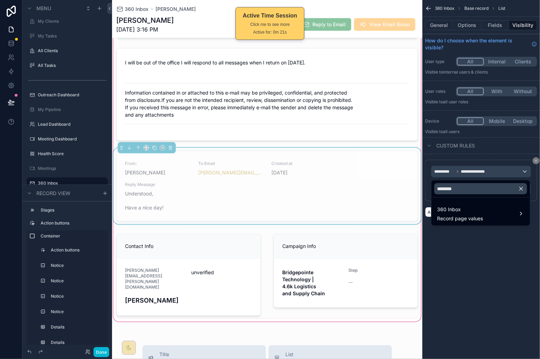
click at [522, 188] on icon "button" at bounding box center [521, 188] width 6 height 6
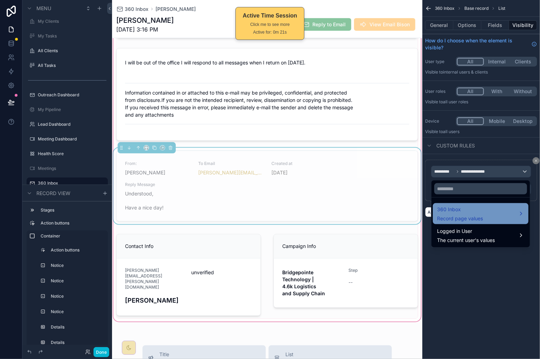
click at [486, 210] on div "360 Inbox Record page values" at bounding box center [480, 213] width 87 height 17
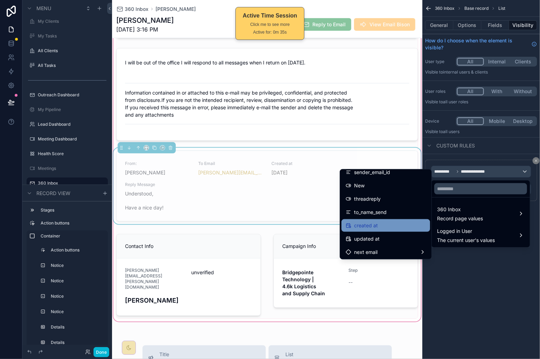
scroll to position [1255, 0]
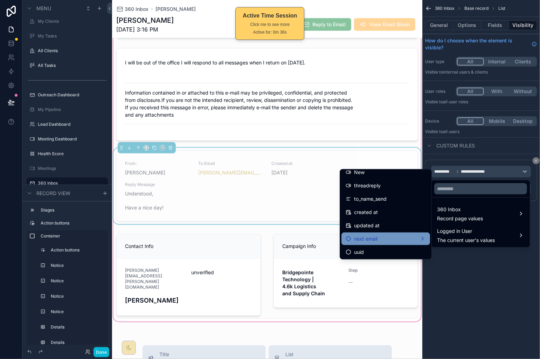
click at [402, 240] on div "next email" at bounding box center [385, 238] width 80 height 8
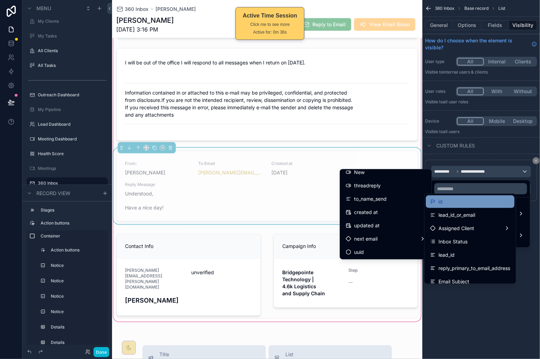
click at [466, 201] on div "id" at bounding box center [470, 201] width 80 height 8
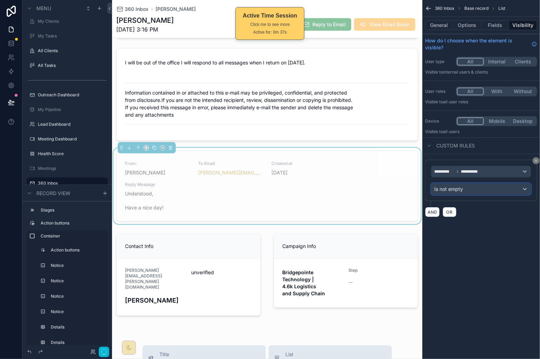
click at [495, 191] on div "Is not empty" at bounding box center [480, 188] width 99 height 11
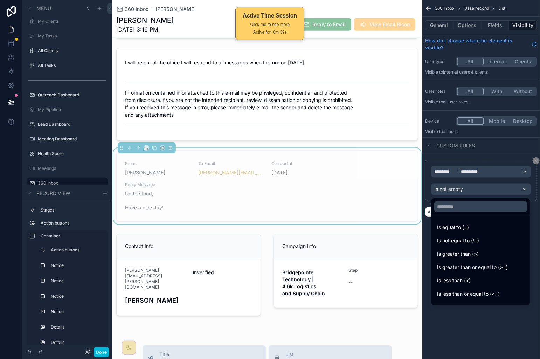
click at [474, 319] on div "scrollable content" at bounding box center [270, 179] width 540 height 359
